Goal: Check status: Check status

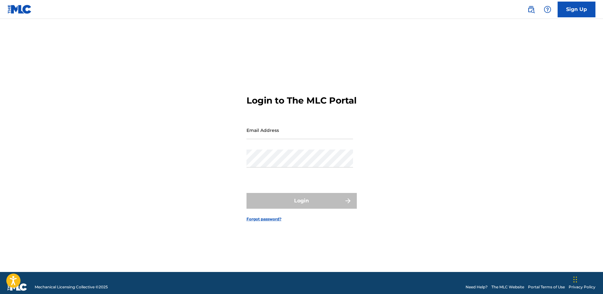
click at [343, 136] on input "Email Address" at bounding box center [299, 130] width 106 height 18
type input "[EMAIL_ADDRESS][DOMAIN_NAME]"
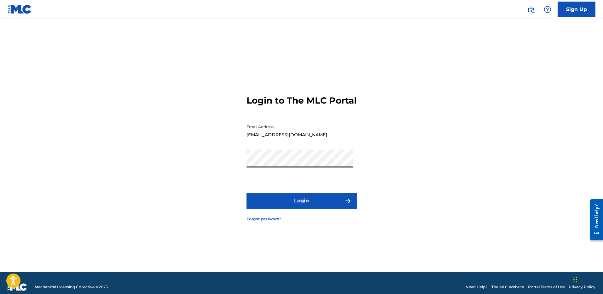
click at [246, 193] on button "Login" at bounding box center [301, 201] width 110 height 16
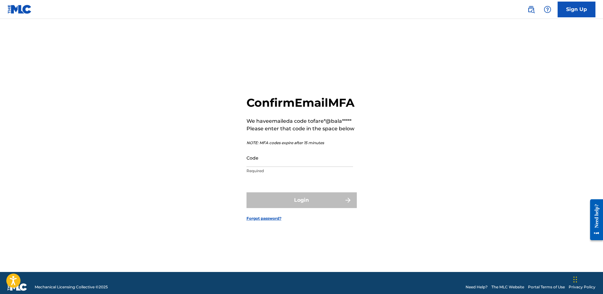
click at [304, 165] on input "Code" at bounding box center [299, 158] width 106 height 18
paste input "[TECHNICAL_ID]"
type input "[TECHNICAL_ID]"
click at [281, 167] on input "Code" at bounding box center [299, 158] width 106 height 18
paste input "298811"
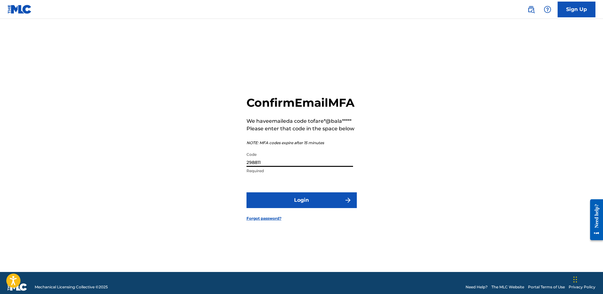
type input "298811"
click at [246, 192] on button "Login" at bounding box center [301, 200] width 110 height 16
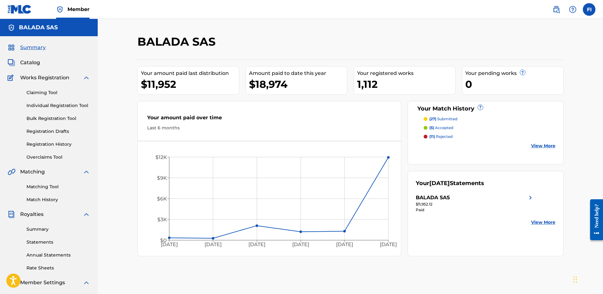
click at [54, 146] on link "Registration History" at bounding box center [58, 144] width 64 height 7
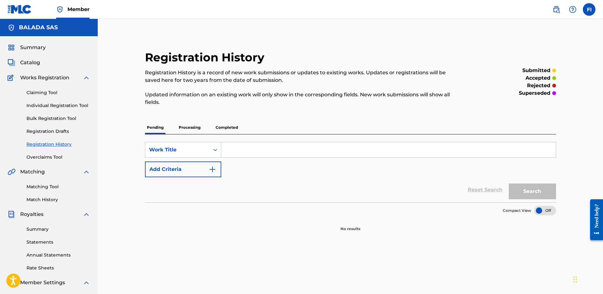
click at [196, 126] on p "Processing" at bounding box center [190, 127] width 26 height 13
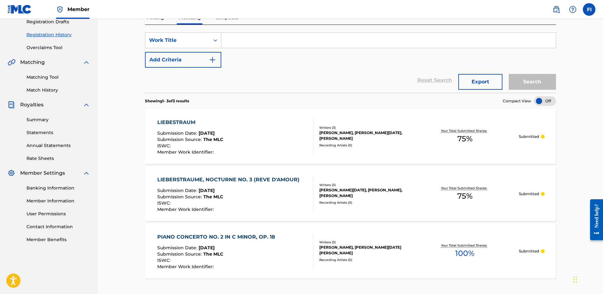
scroll to position [100, 0]
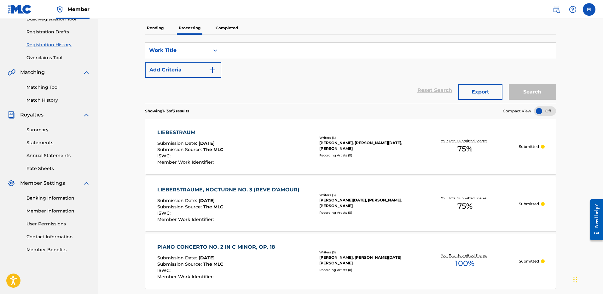
click at [232, 31] on p "Completed" at bounding box center [227, 27] width 26 height 13
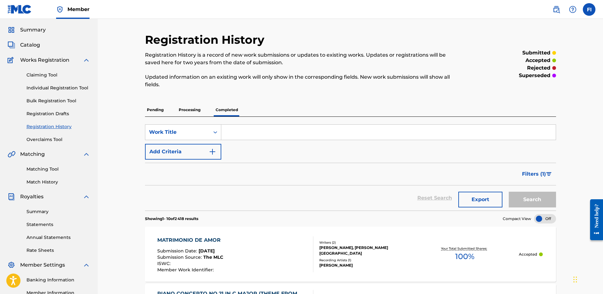
scroll to position [45, 0]
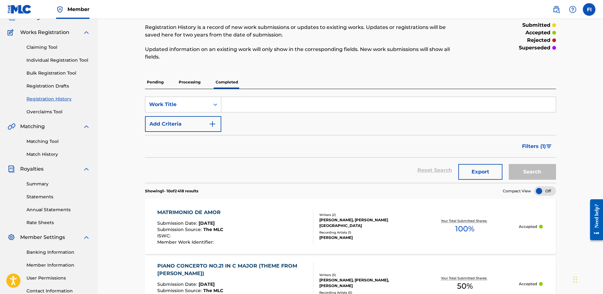
click at [51, 183] on link "Summary" at bounding box center [58, 184] width 64 height 7
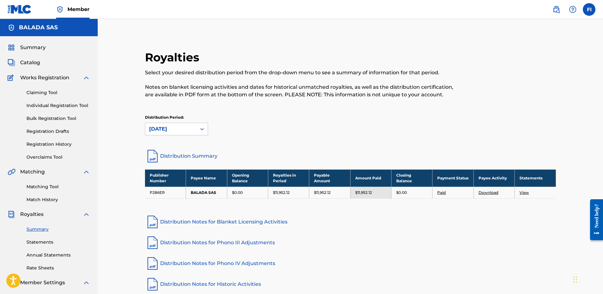
click at [52, 242] on link "Statements" at bounding box center [58, 242] width 64 height 7
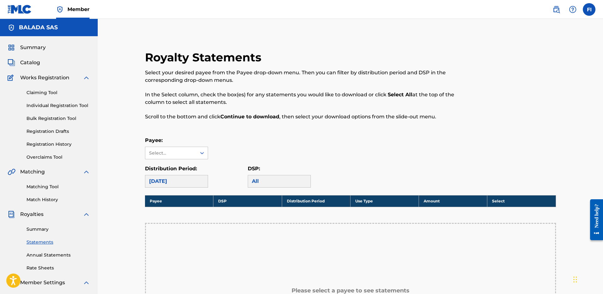
click at [37, 51] on span "Summary" at bounding box center [33, 48] width 26 height 8
